Goal: Transaction & Acquisition: Purchase product/service

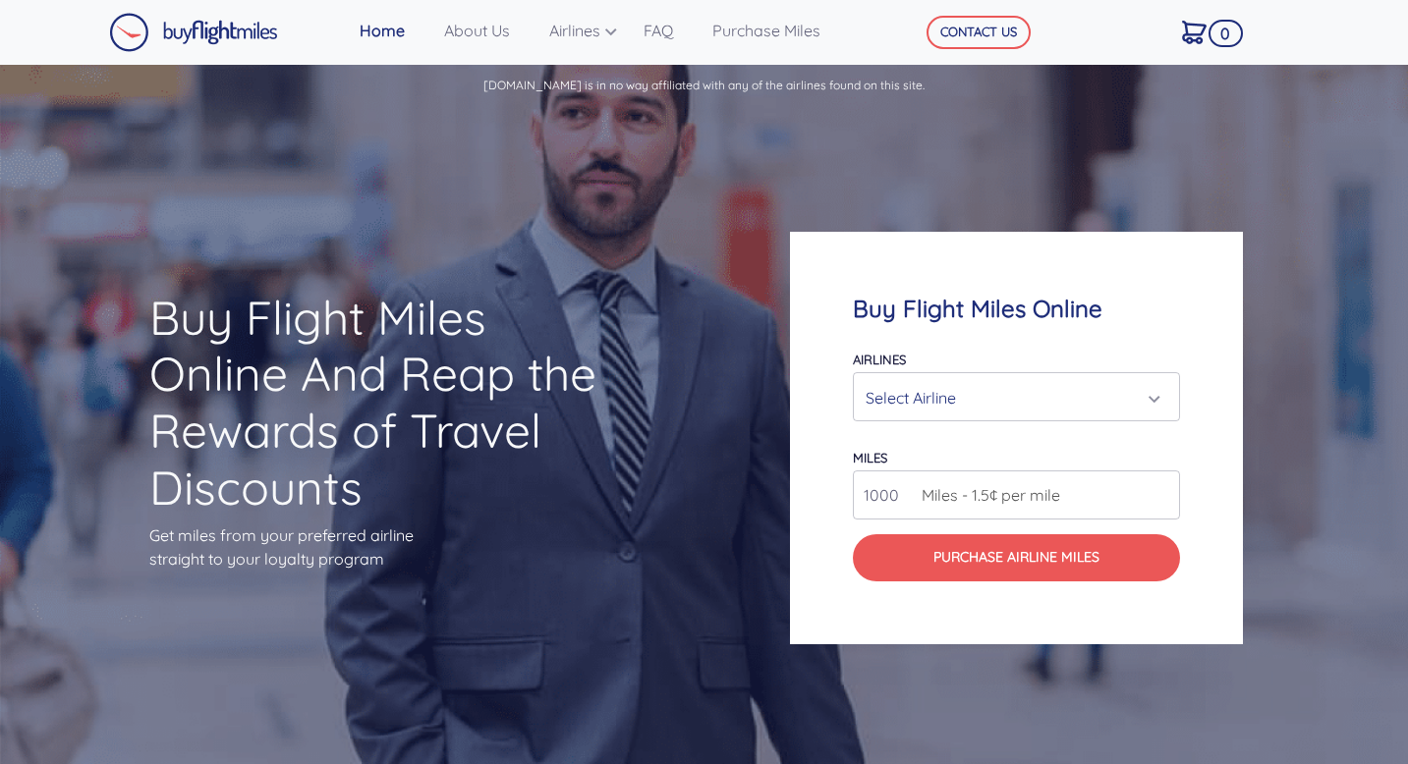
click at [929, 399] on div "Select Airline" at bounding box center [1010, 397] width 290 height 37
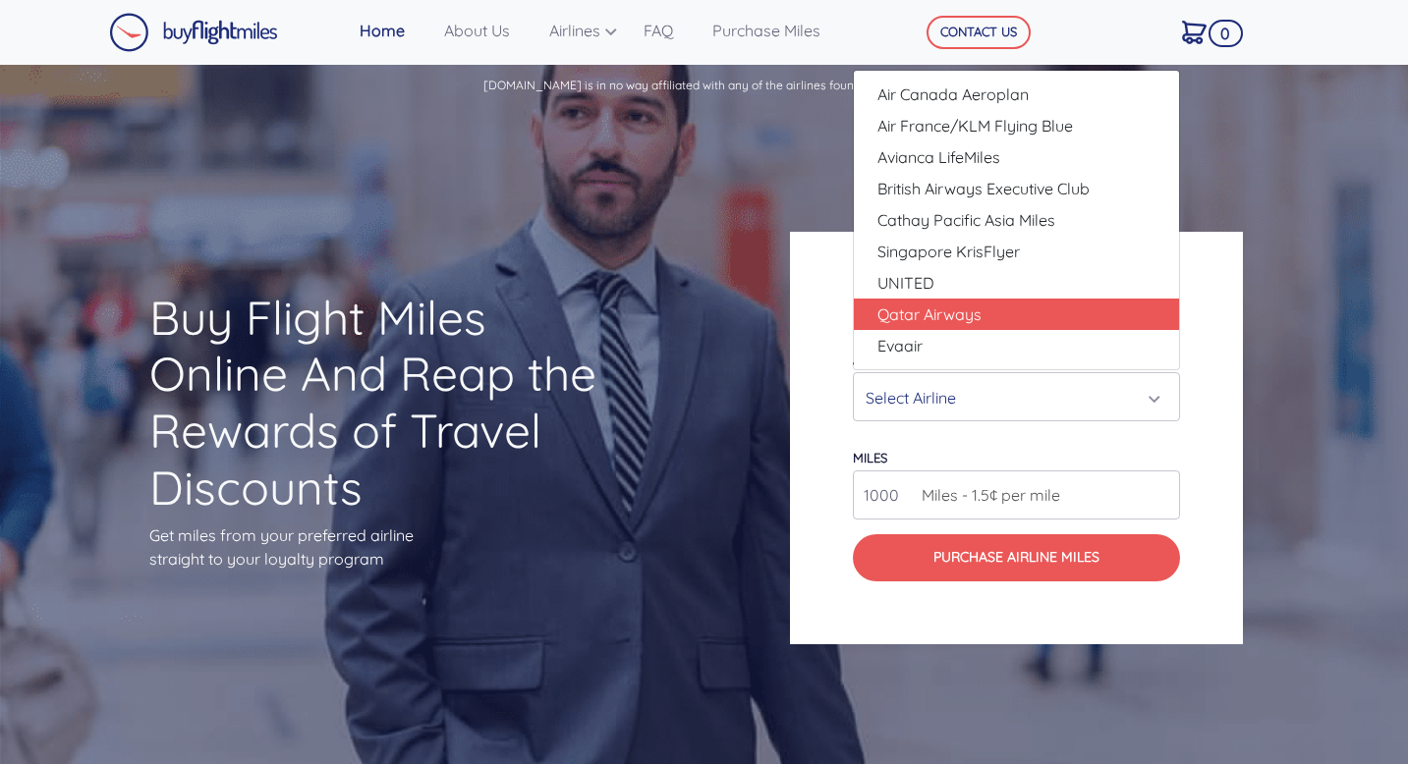
click at [949, 315] on span "Qatar Airways" at bounding box center [929, 315] width 104 height 24
select select "Qatar Airways"
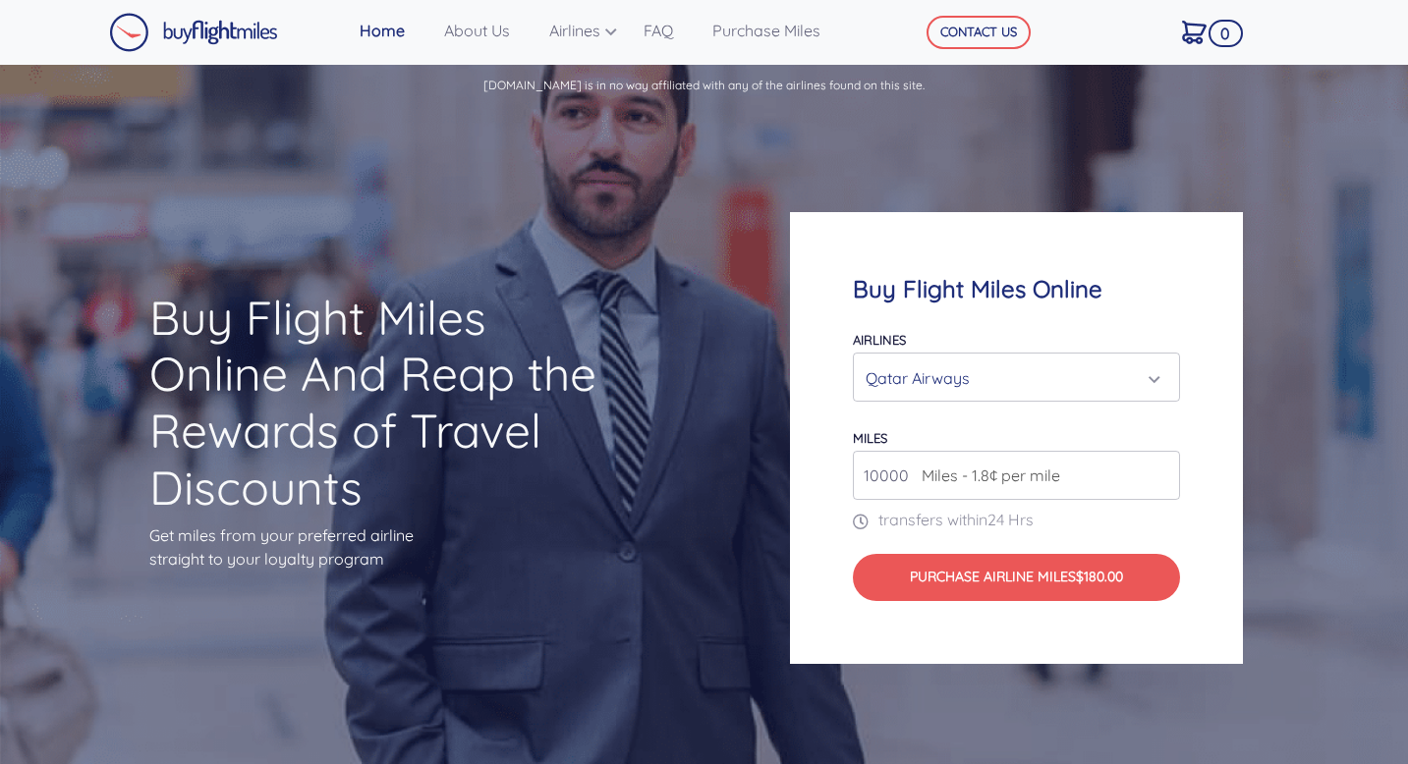
click at [943, 476] on span "Miles - 1.8¢ per mile" at bounding box center [986, 476] width 148 height 24
type input "11000"
click at [1162, 469] on input "11000" at bounding box center [1016, 475] width 327 height 49
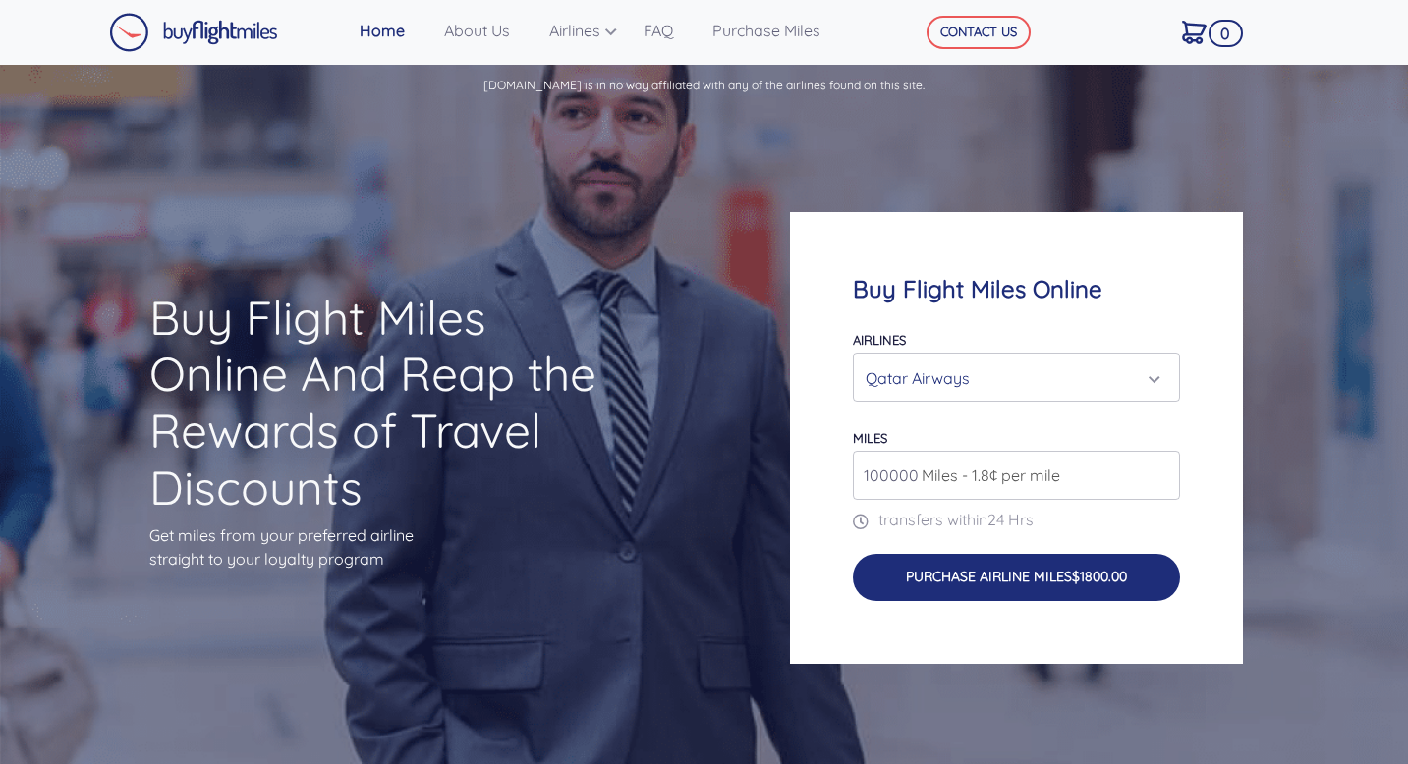
type input "100000"
click at [1059, 575] on button "Purchase Airline Miles $1800.00" at bounding box center [1016, 577] width 327 height 47
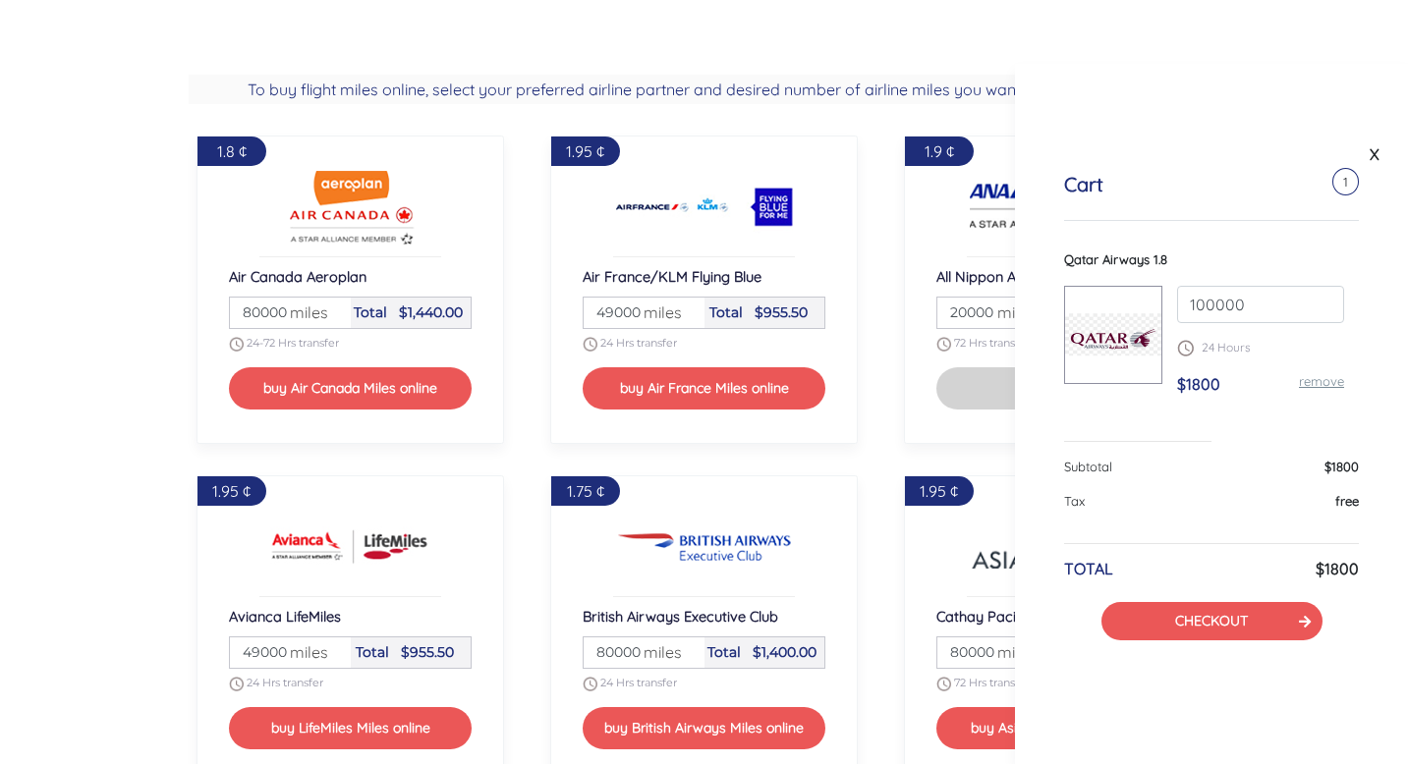
scroll to position [1591, 0]
click at [1372, 159] on link "X" at bounding box center [1374, 153] width 20 height 29
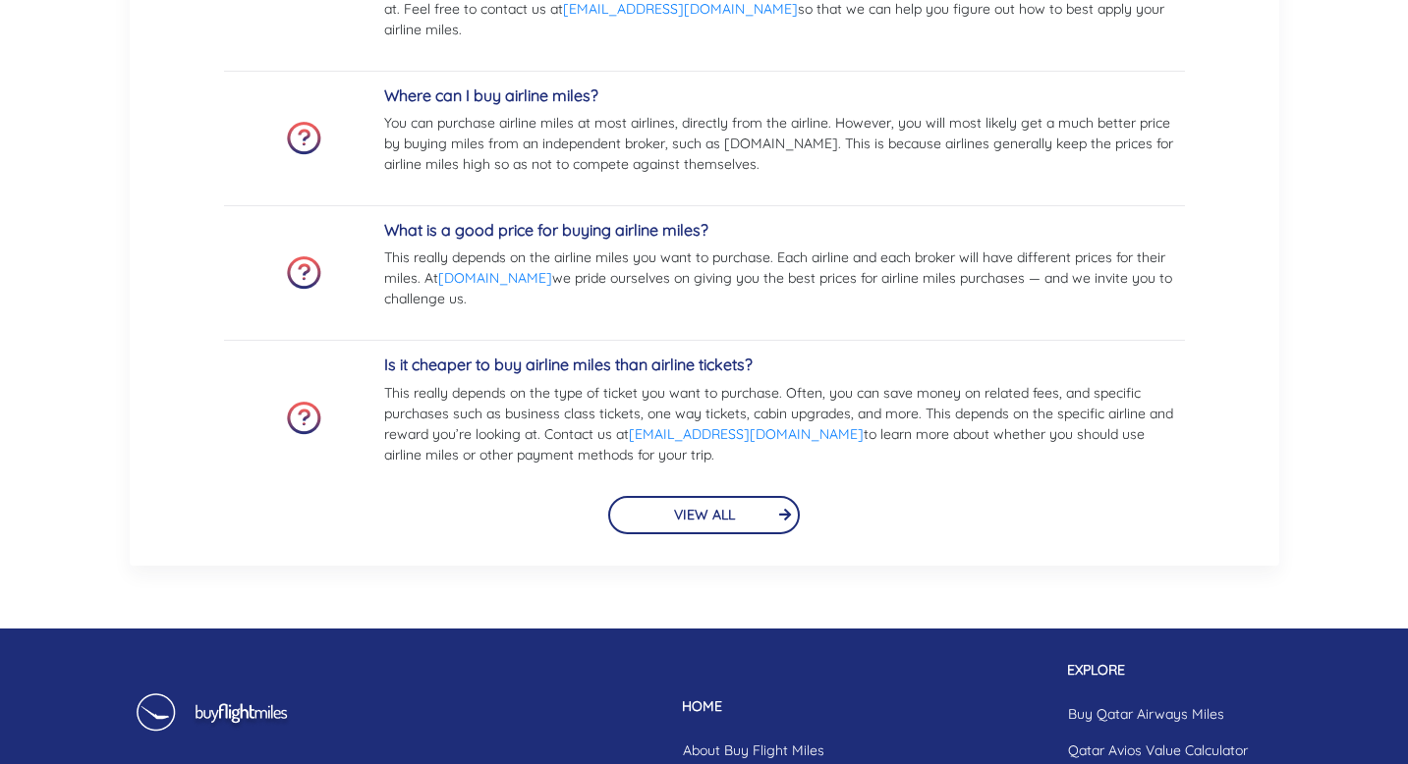
scroll to position [4587, 0]
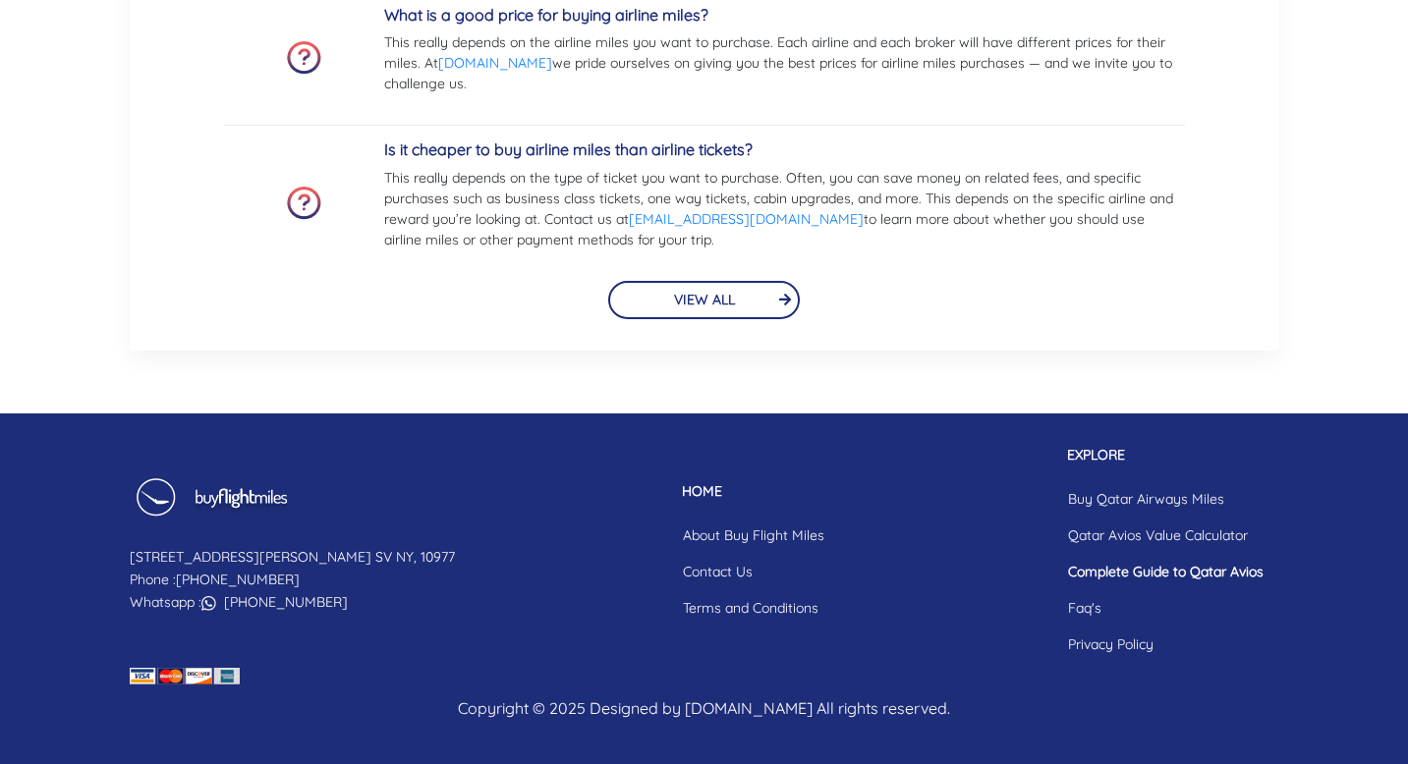
click at [1112, 574] on link "Complete Guide to Qatar Avios" at bounding box center [1165, 572] width 227 height 36
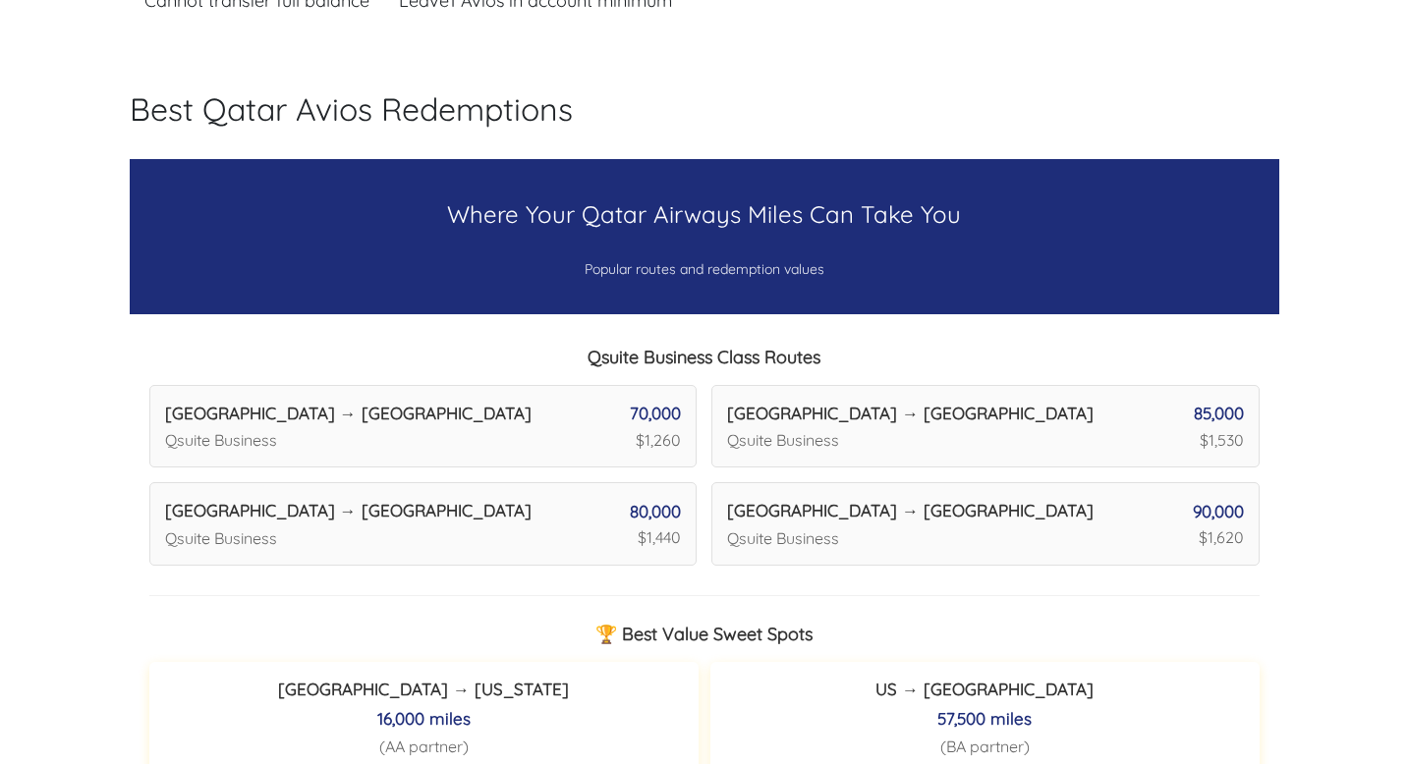
scroll to position [7641, 0]
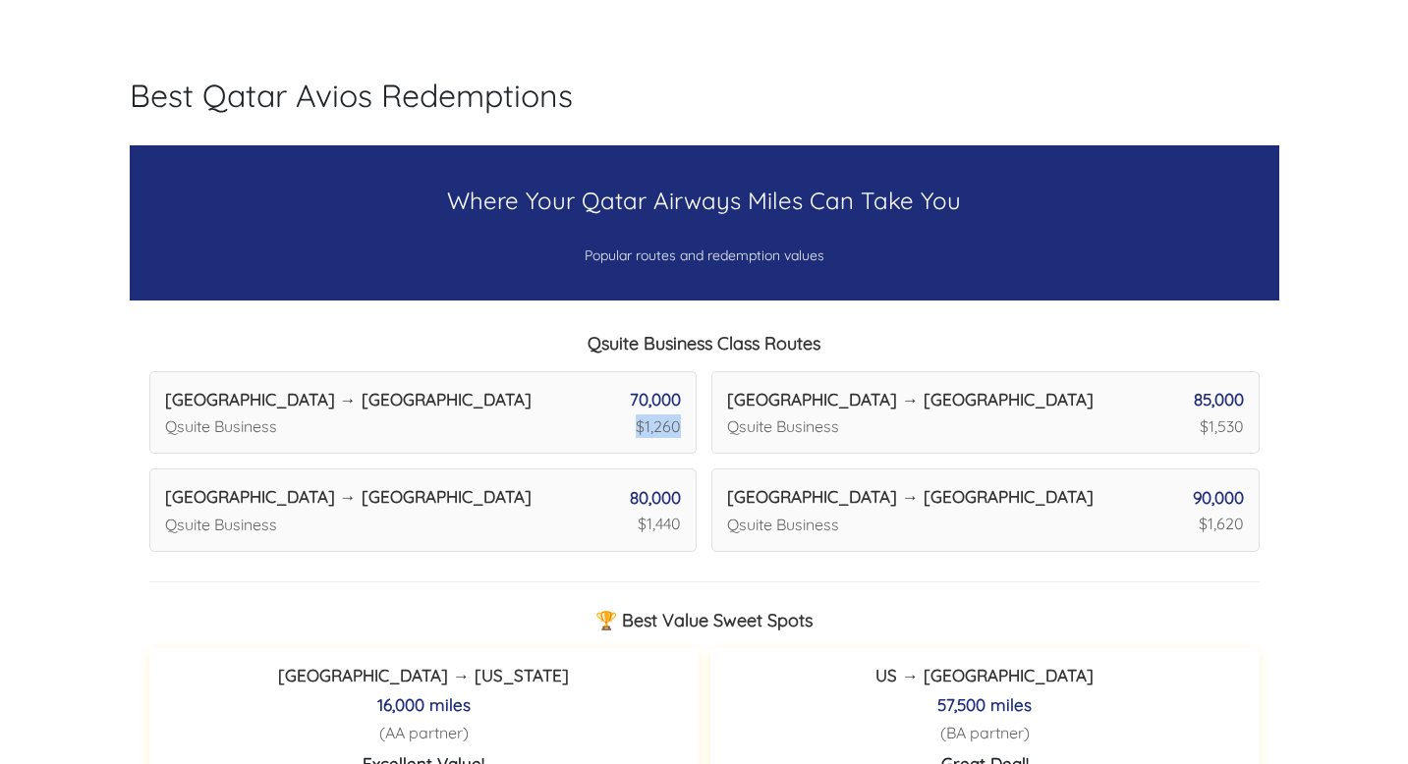
drag, startPoint x: 638, startPoint y: 399, endPoint x: 681, endPoint y: 401, distance: 43.3
click at [681, 401] on div "[GEOGRAPHIC_DATA] → [GEOGRAPHIC_DATA] Qsuite Business 70,000 $1,260" at bounding box center [423, 412] width 548 height 83
copy div "$1,260"
